Goal: Information Seeking & Learning: Compare options

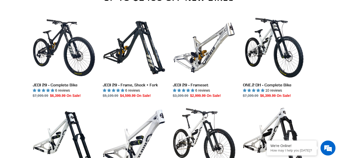
scroll to position [518, 0]
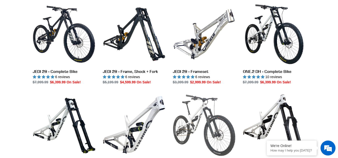
click at [205, 110] on link "ONE.2 Super Enduro - Complete Bike" at bounding box center [204, 137] width 63 height 87
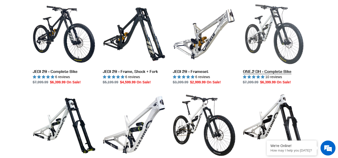
click at [259, 29] on link "ONE.2 DH - Complete Bike" at bounding box center [274, 44] width 63 height 82
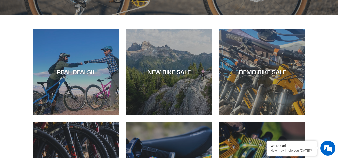
scroll to position [0, 0]
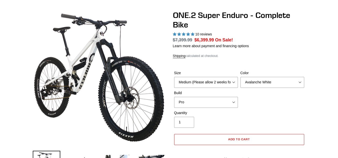
select select "highest-rating"
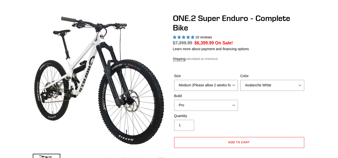
scroll to position [43, 0]
